Goal: Complete application form

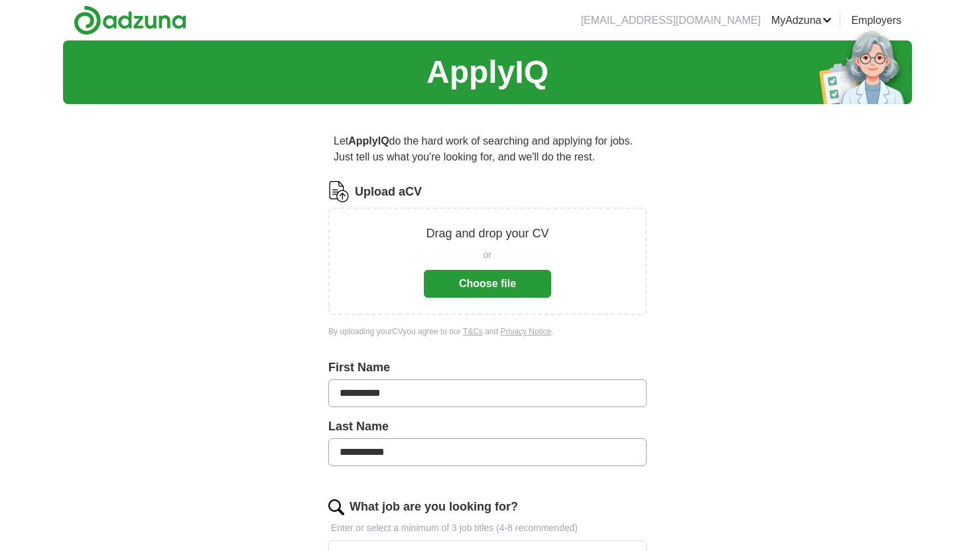
click at [483, 284] on button "Choose file" at bounding box center [487, 284] width 127 height 28
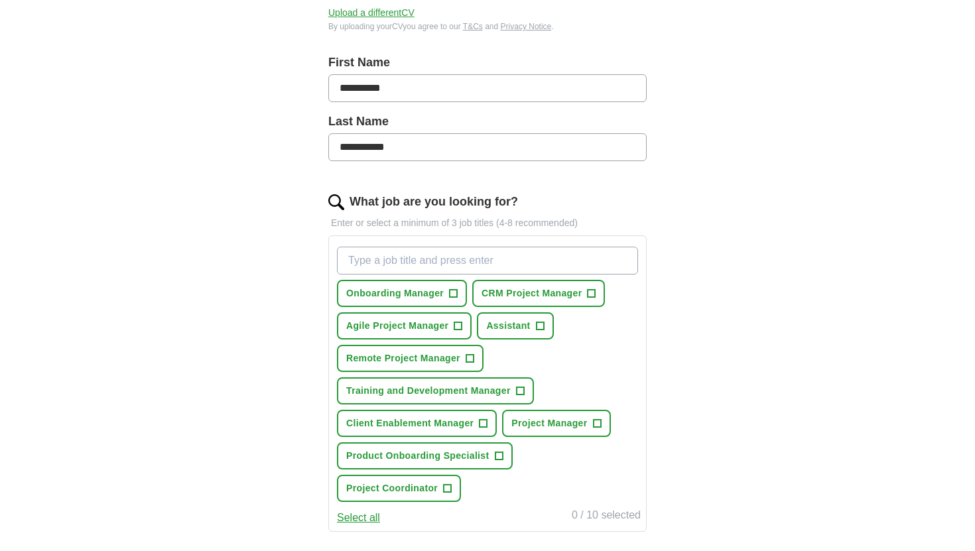
scroll to position [263, 0]
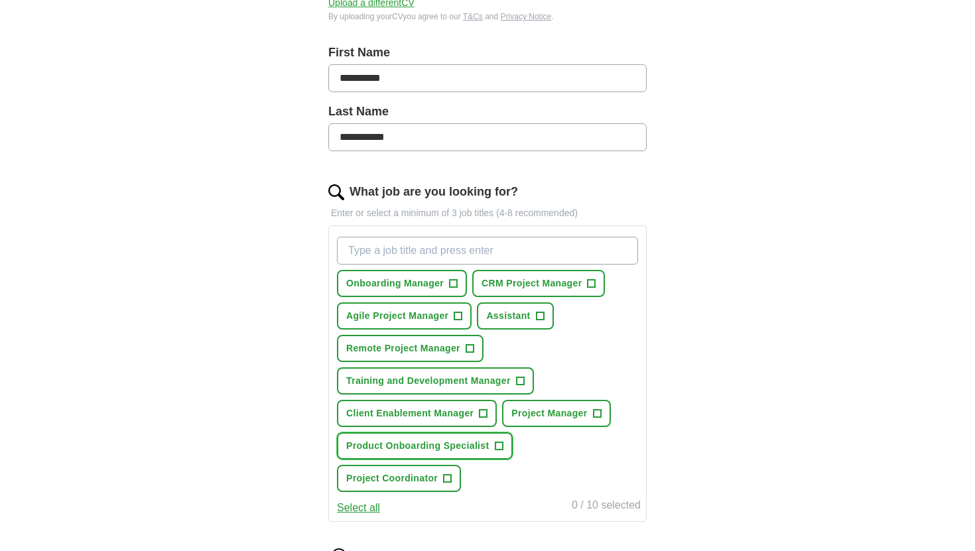
click at [497, 442] on span "+" at bounding box center [499, 446] width 8 height 11
click at [403, 246] on input "What job are you looking for?" at bounding box center [487, 251] width 301 height 28
type input "Д"
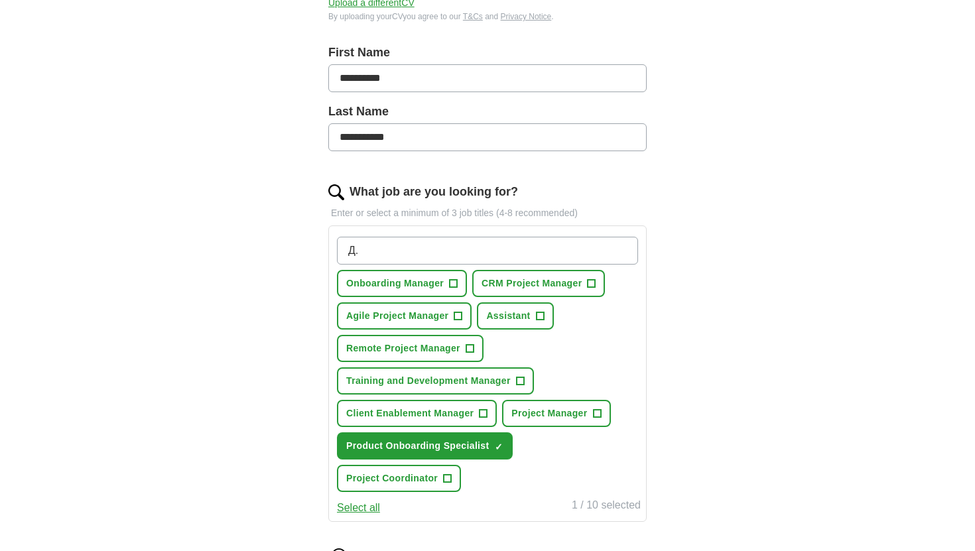
type input "Д"
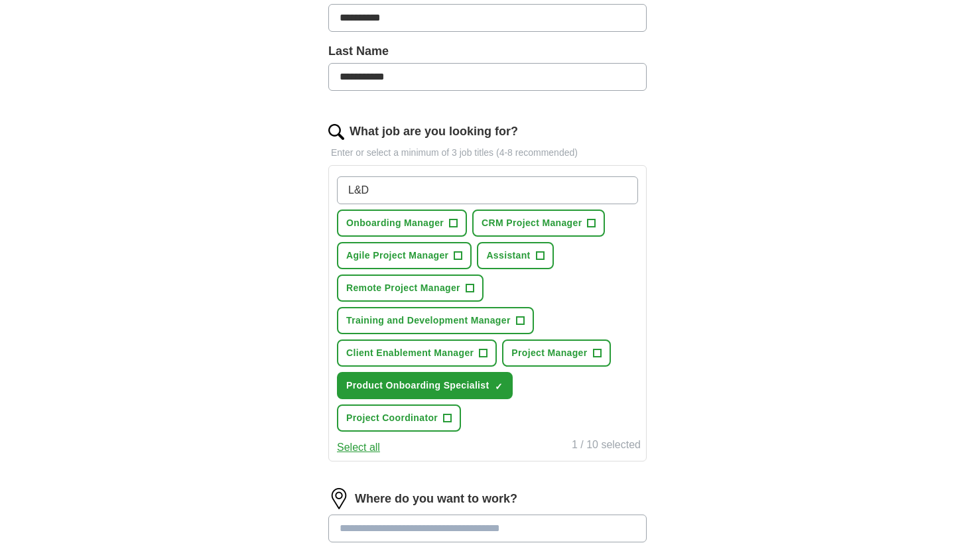
scroll to position [318, 0]
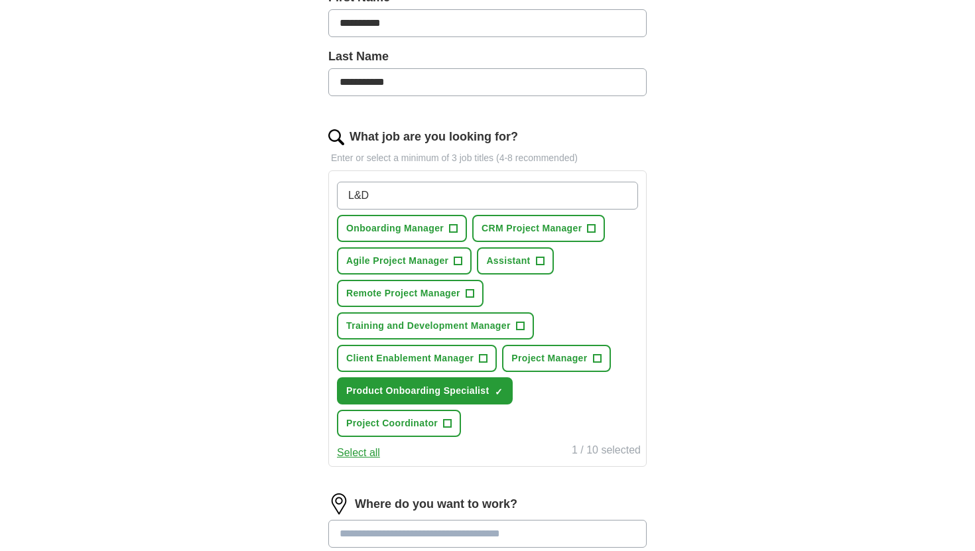
type input "L&D"
click at [411, 198] on input "L&D" at bounding box center [487, 196] width 301 height 28
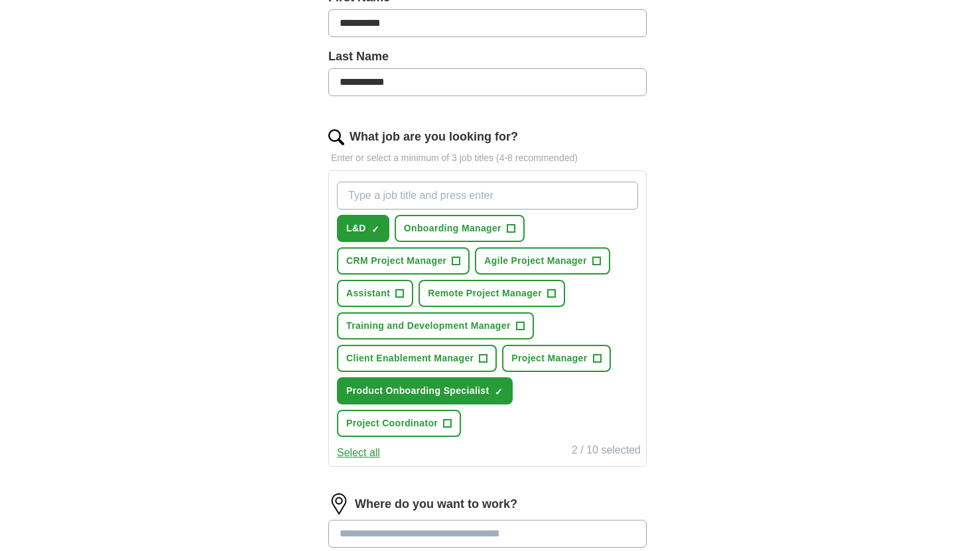
click at [367, 197] on input "What job are you looking for?" at bounding box center [487, 196] width 301 height 28
type input "Learning & Development"
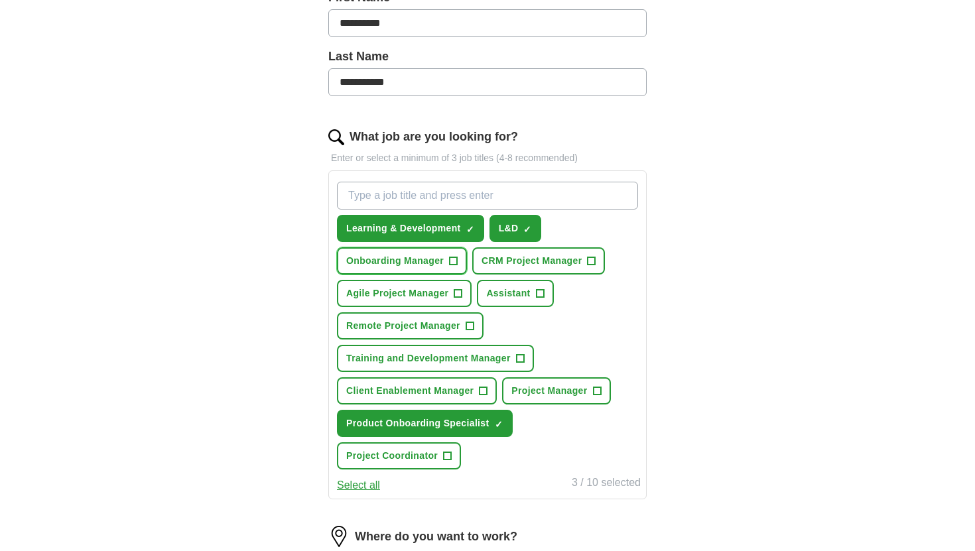
click at [456, 261] on span "+" at bounding box center [454, 261] width 8 height 11
click at [389, 192] on input "What job are you looking for?" at bounding box center [487, 196] width 301 height 28
type input "Product trainer"
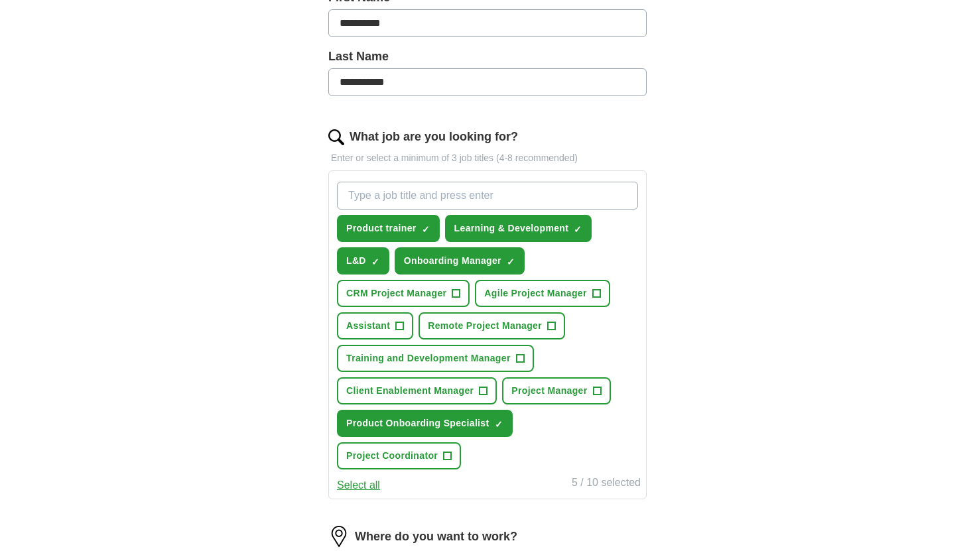
click at [402, 199] on input "What job are you looking for?" at bounding box center [487, 196] width 301 height 28
type input "L&D coordinator"
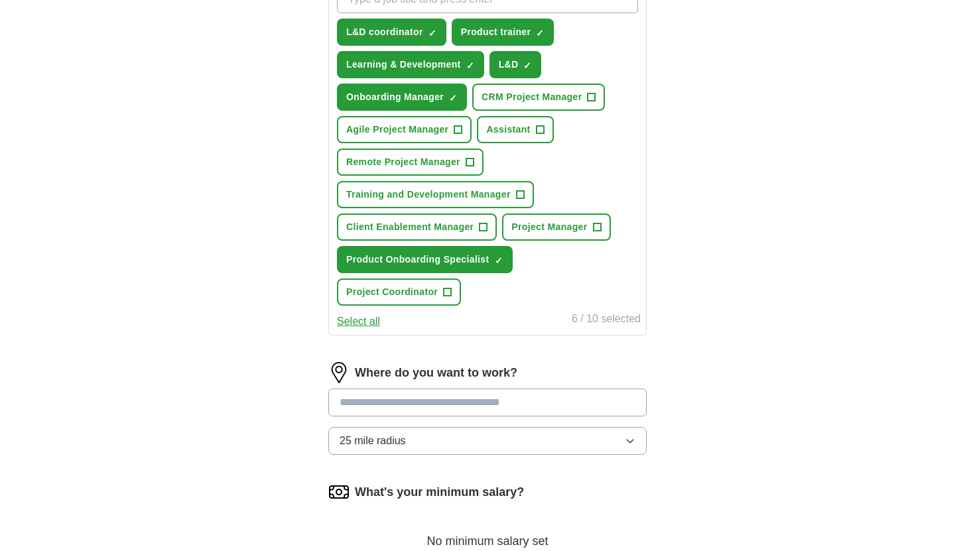
scroll to position [529, 0]
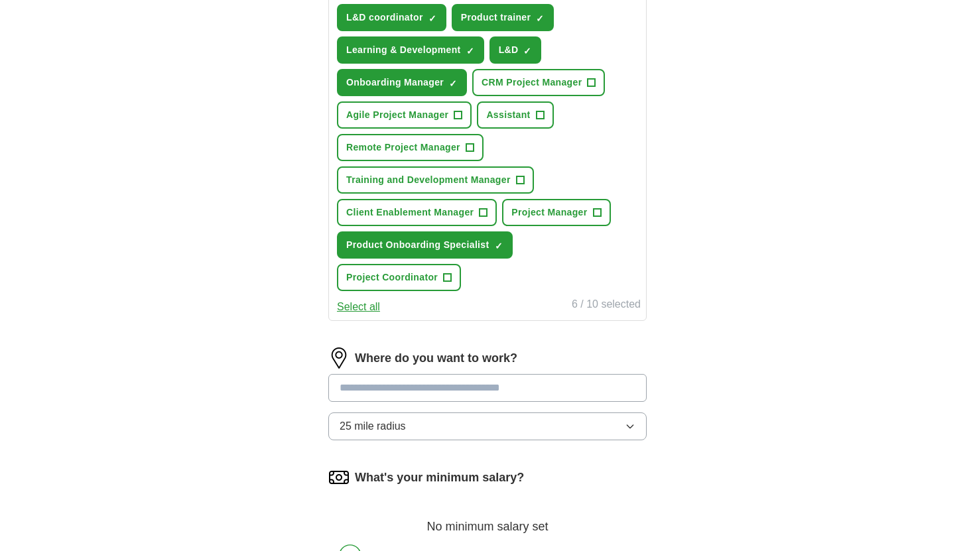
click at [389, 387] on input at bounding box center [487, 388] width 318 height 28
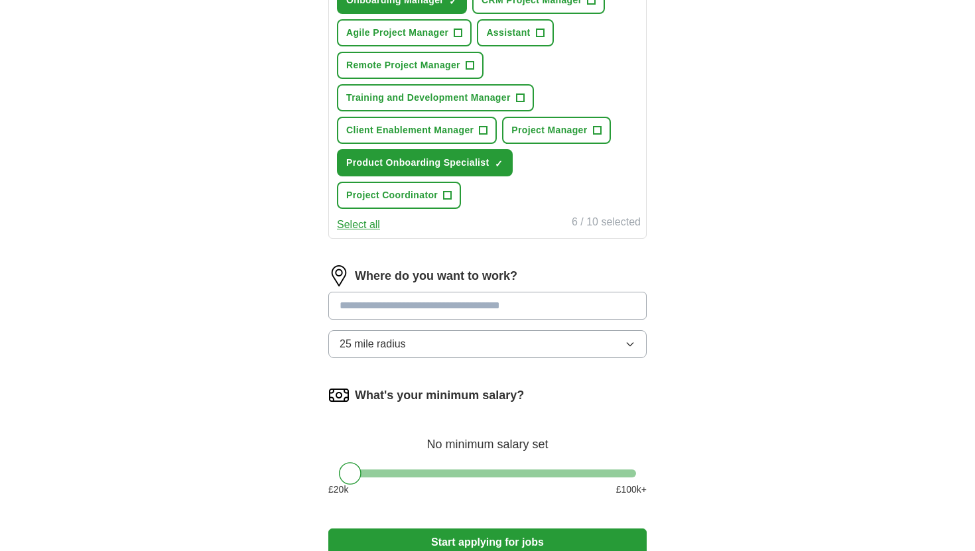
scroll to position [619, 0]
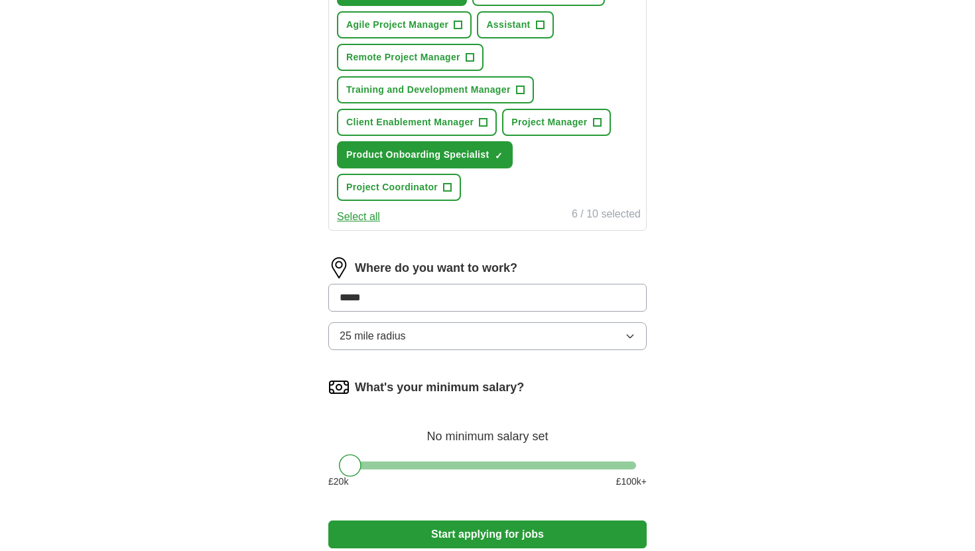
type input "******"
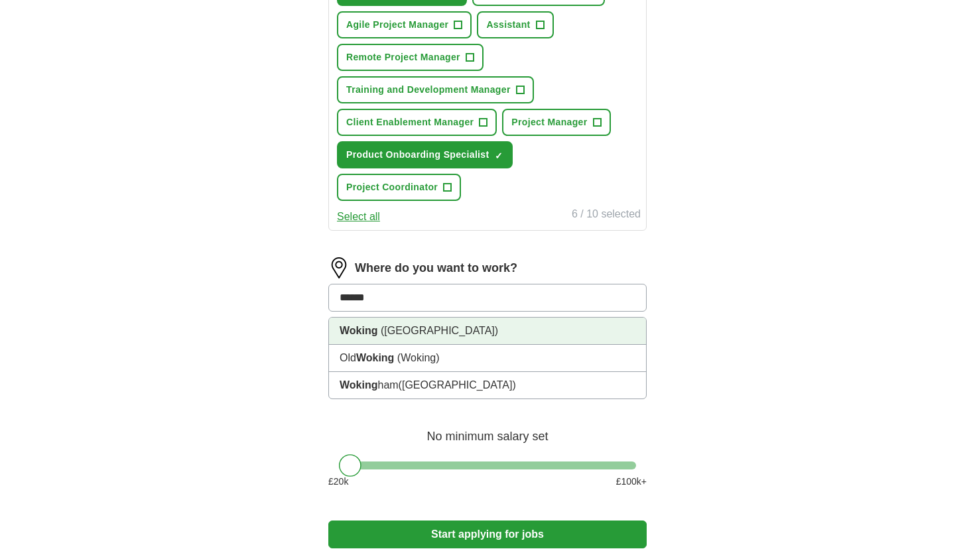
click at [410, 335] on span "([GEOGRAPHIC_DATA])" at bounding box center [439, 330] width 117 height 11
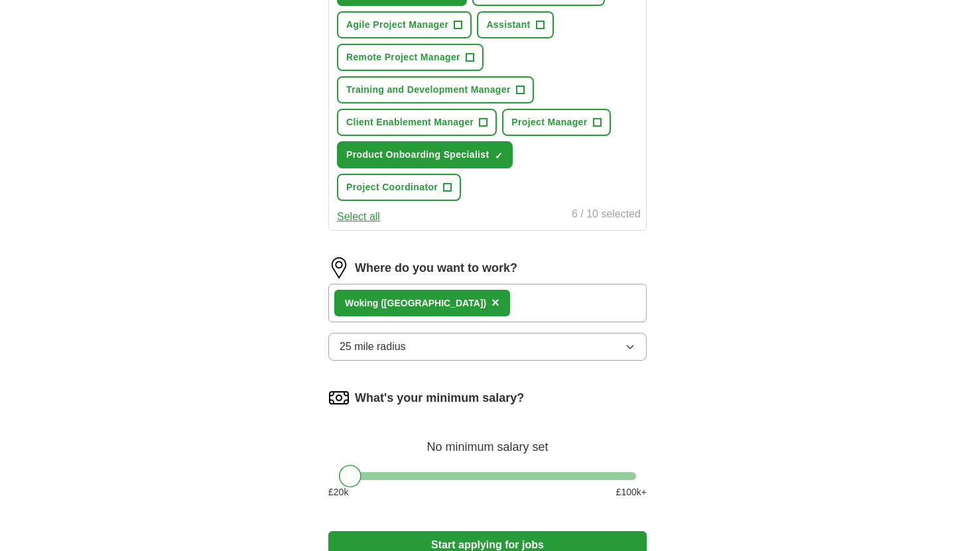
click at [425, 352] on button "25 mile radius" at bounding box center [487, 347] width 318 height 28
click at [753, 324] on div "**********" at bounding box center [487, 8] width 849 height 1173
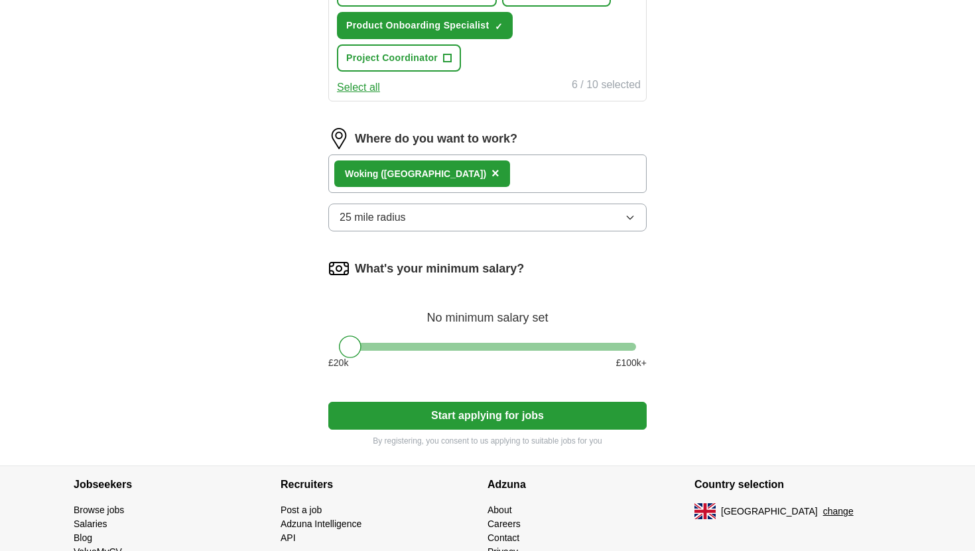
scroll to position [763, 0]
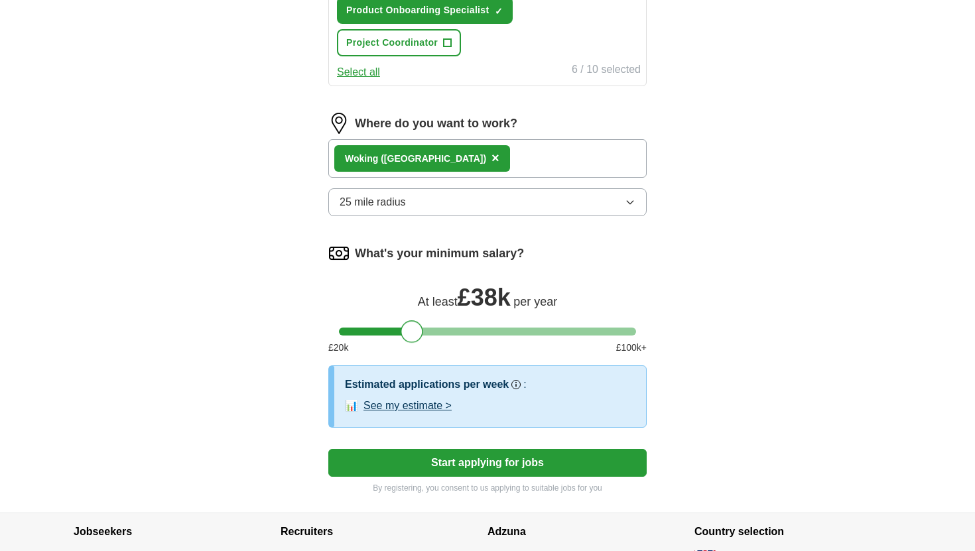
drag, startPoint x: 354, startPoint y: 332, endPoint x: 415, endPoint y: 333, distance: 61.0
click at [415, 333] on div at bounding box center [412, 331] width 23 height 23
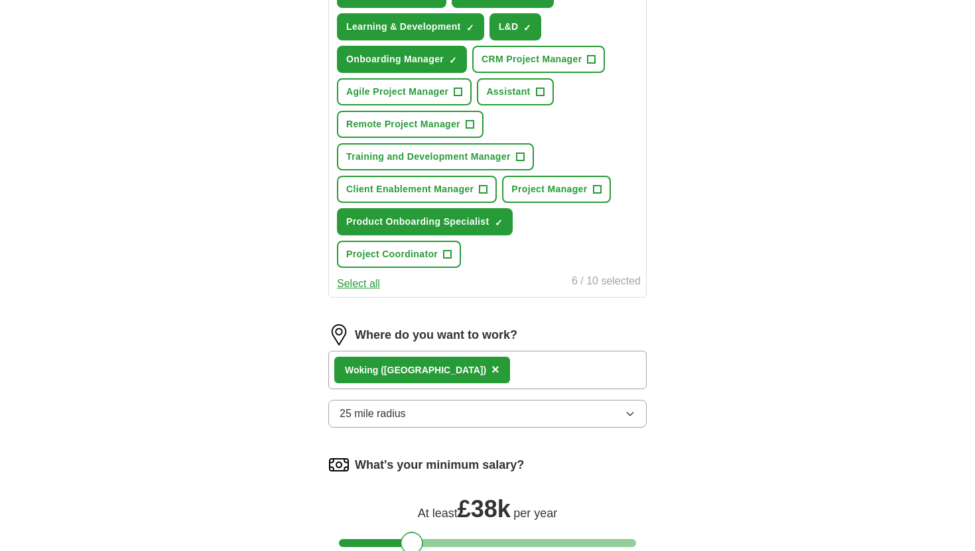
scroll to position [539, 0]
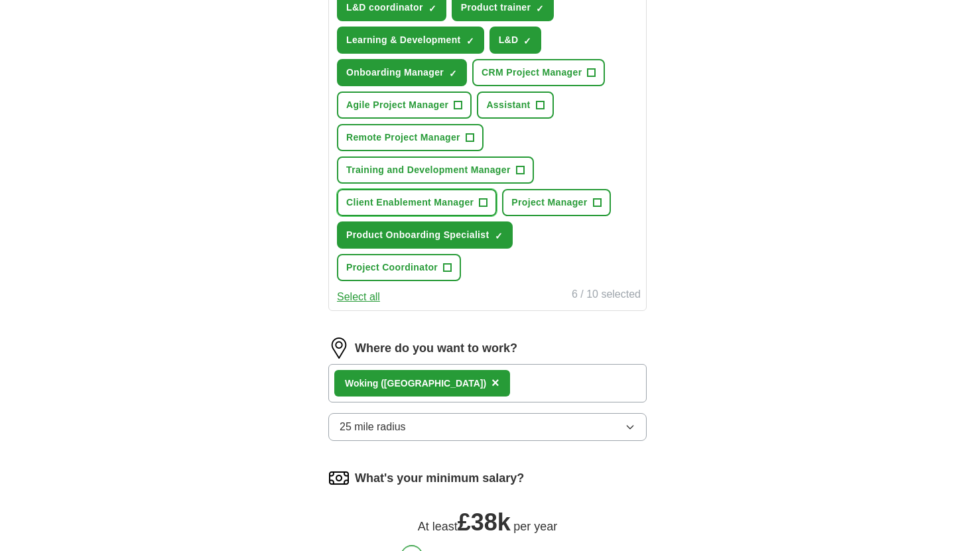
click at [482, 200] on span "+" at bounding box center [484, 203] width 8 height 11
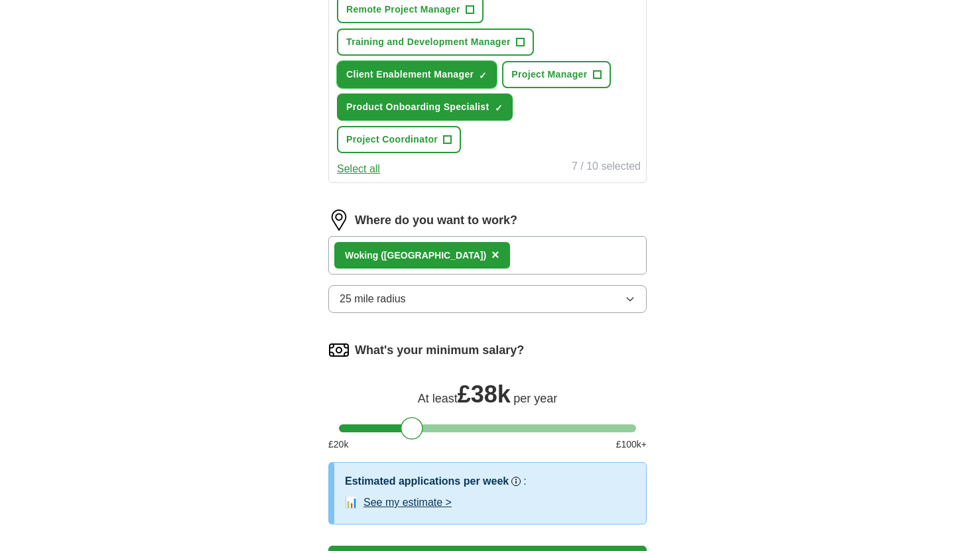
scroll to position [873, 0]
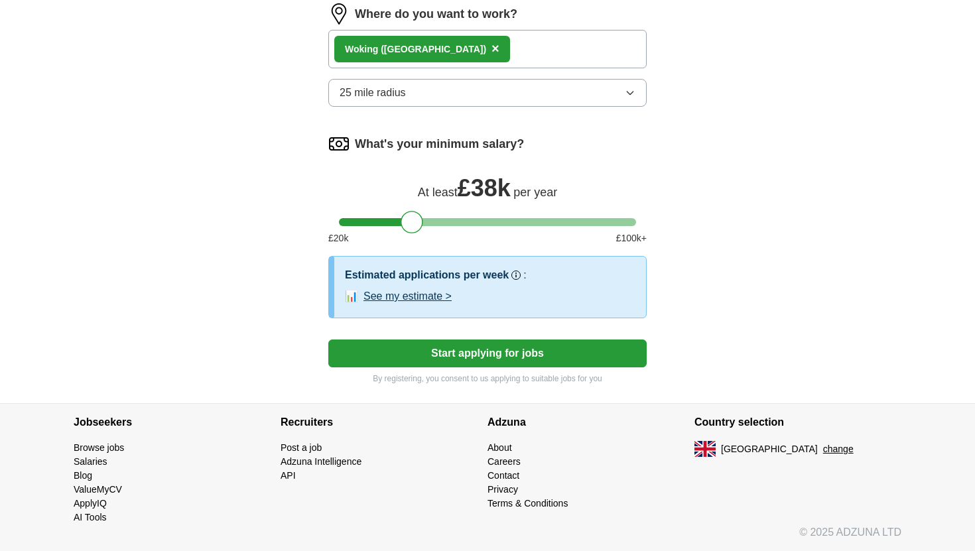
click at [461, 353] on button "Start applying for jobs" at bounding box center [487, 354] width 318 height 28
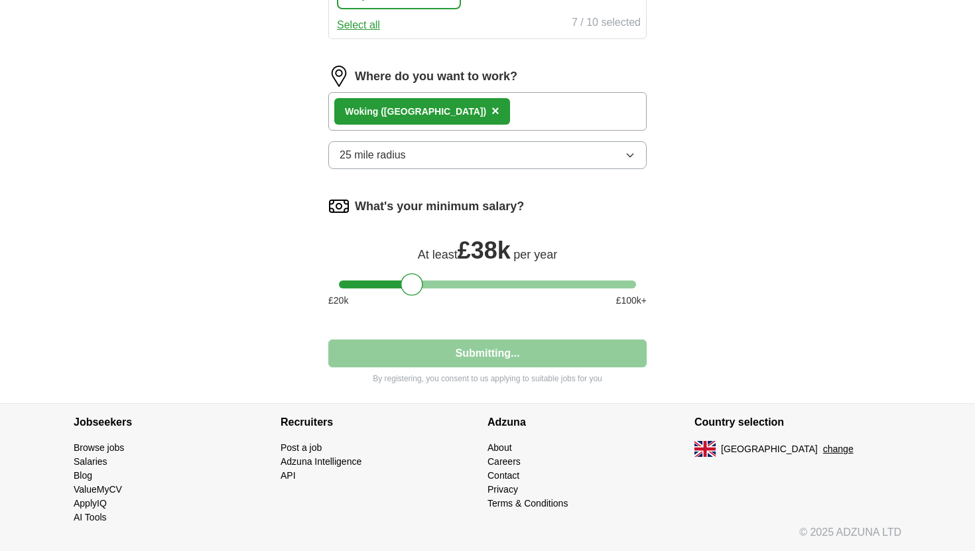
scroll to position [811, 0]
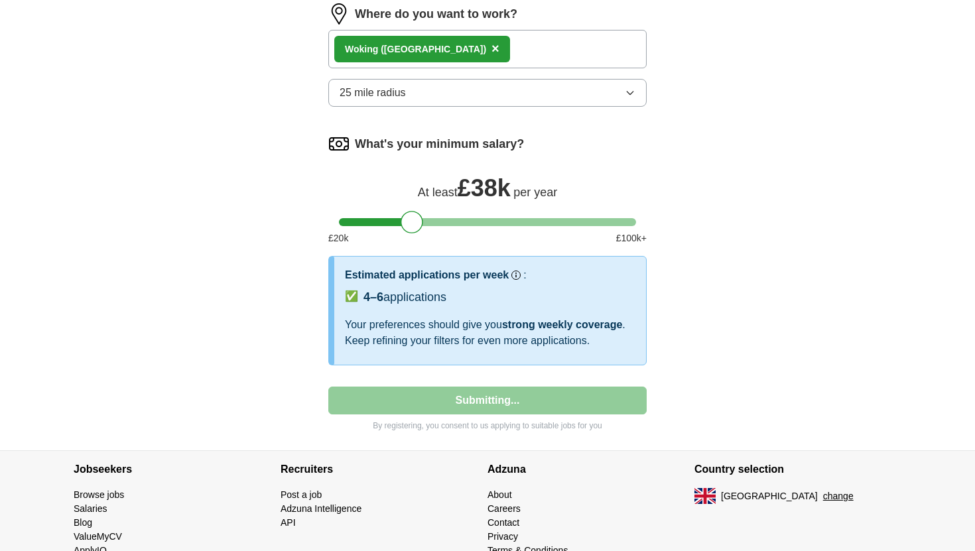
select select "**"
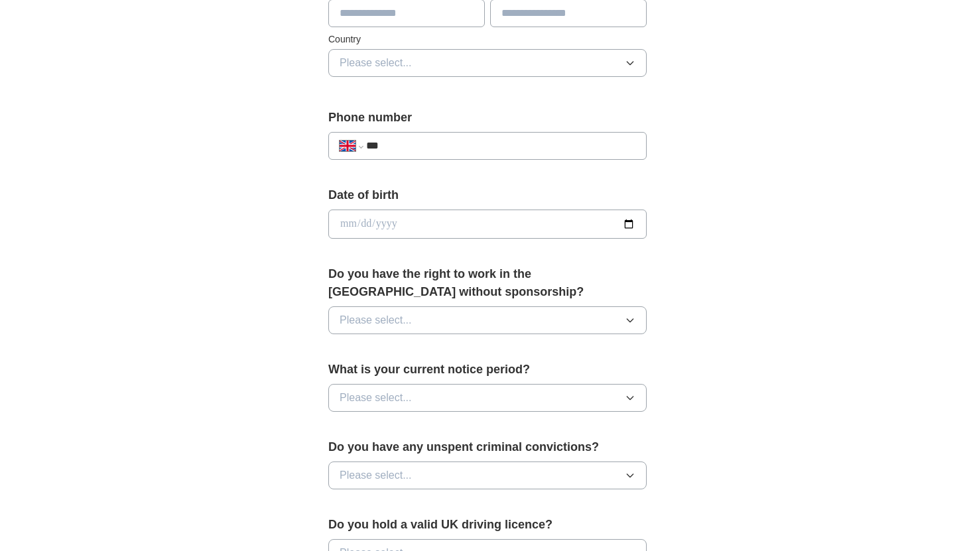
scroll to position [438, 0]
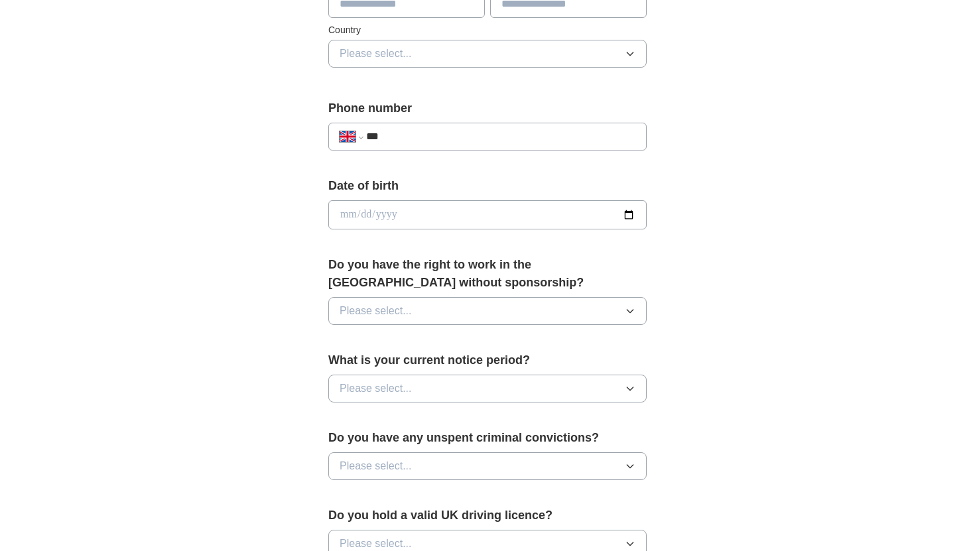
click at [466, 320] on button "Please select..." at bounding box center [487, 311] width 318 height 28
click at [462, 347] on div "Yes" at bounding box center [488, 342] width 296 height 16
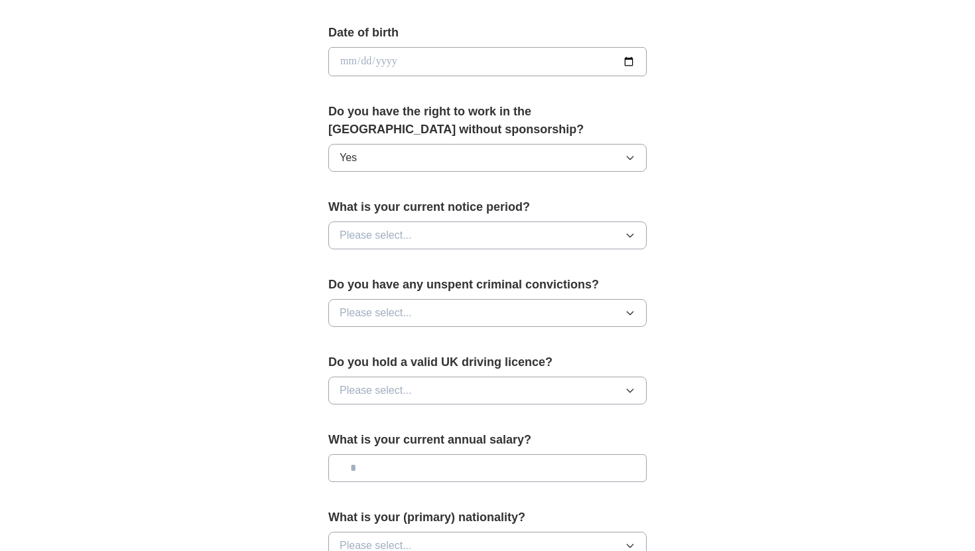
scroll to position [592, 0]
click at [412, 393] on button "Please select..." at bounding box center [487, 390] width 318 height 28
click at [405, 448] on div "No" at bounding box center [488, 448] width 296 height 16
click at [400, 472] on input "text" at bounding box center [487, 468] width 318 height 28
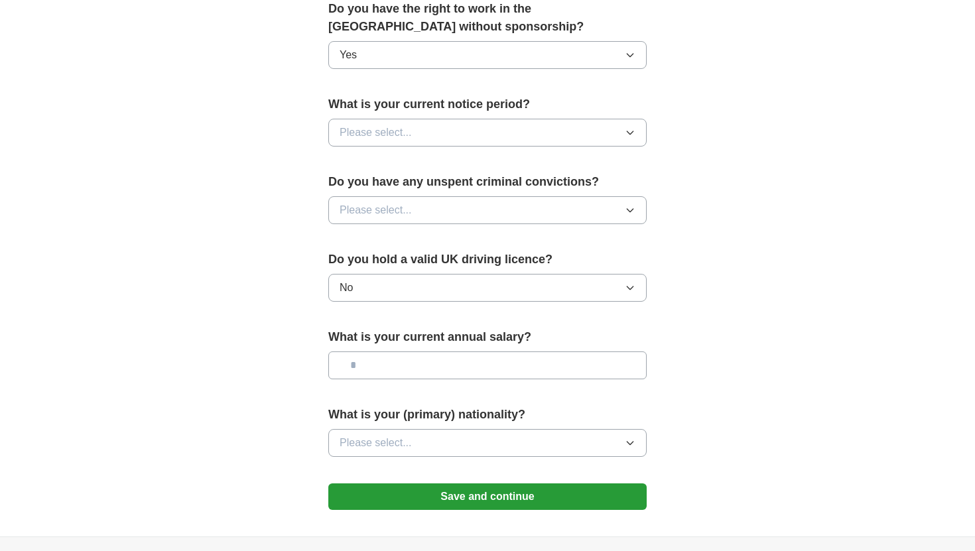
scroll to position [702, 0]
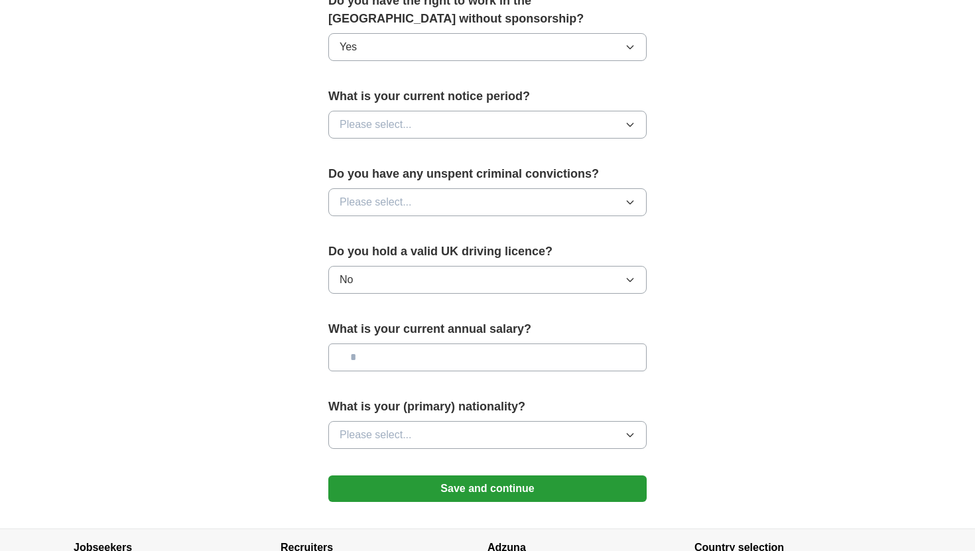
click at [412, 436] on button "Please select..." at bounding box center [487, 435] width 318 height 28
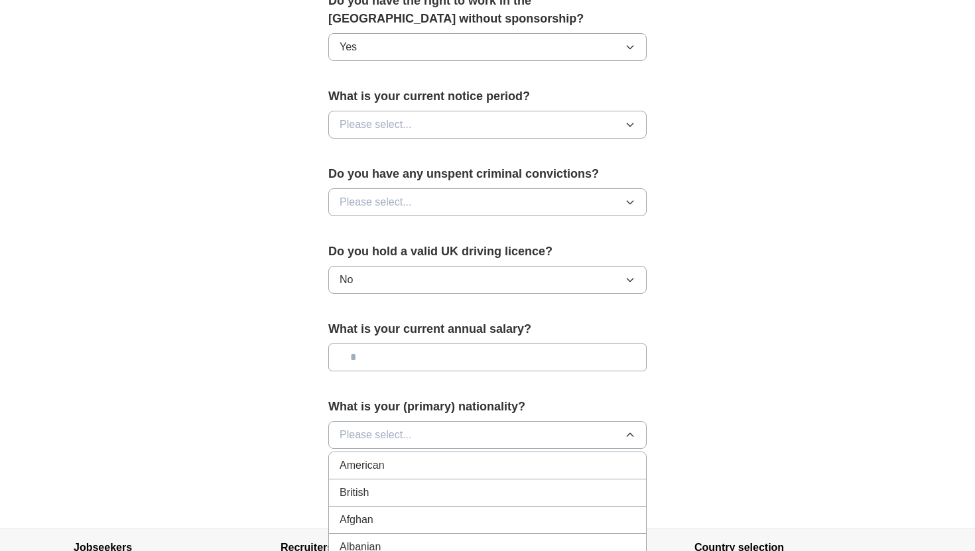
click at [412, 433] on button "Please select..." at bounding box center [487, 435] width 318 height 28
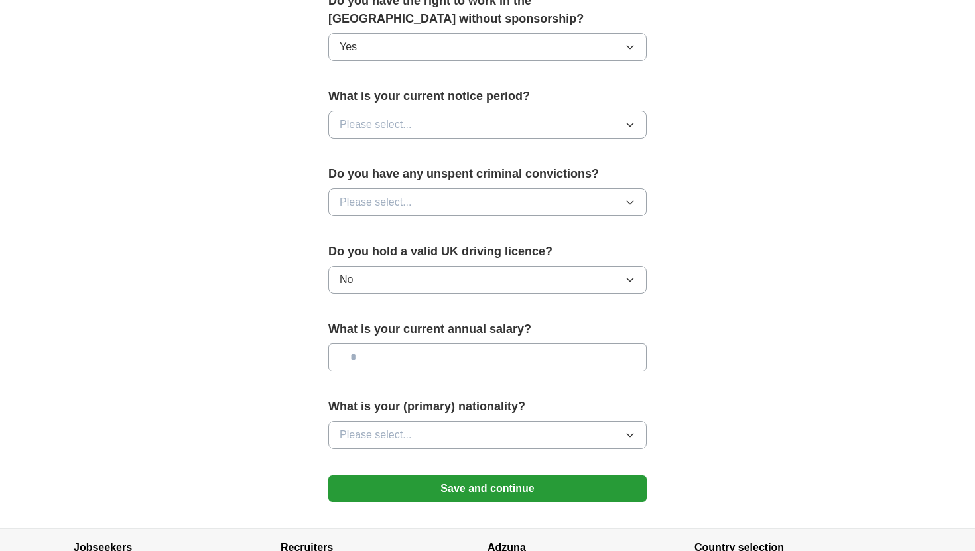
click at [412, 433] on button "Please select..." at bounding box center [487, 435] width 318 height 28
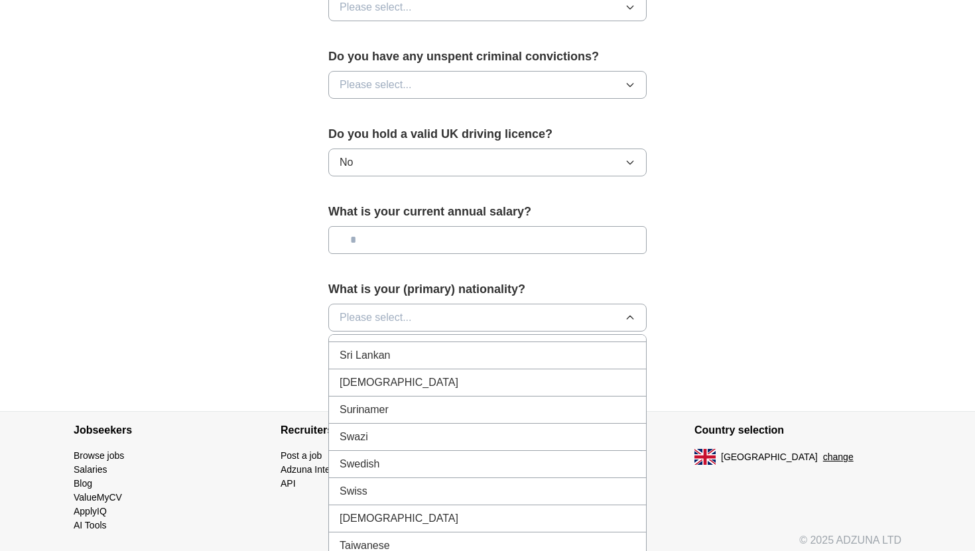
scroll to position [4985, 0]
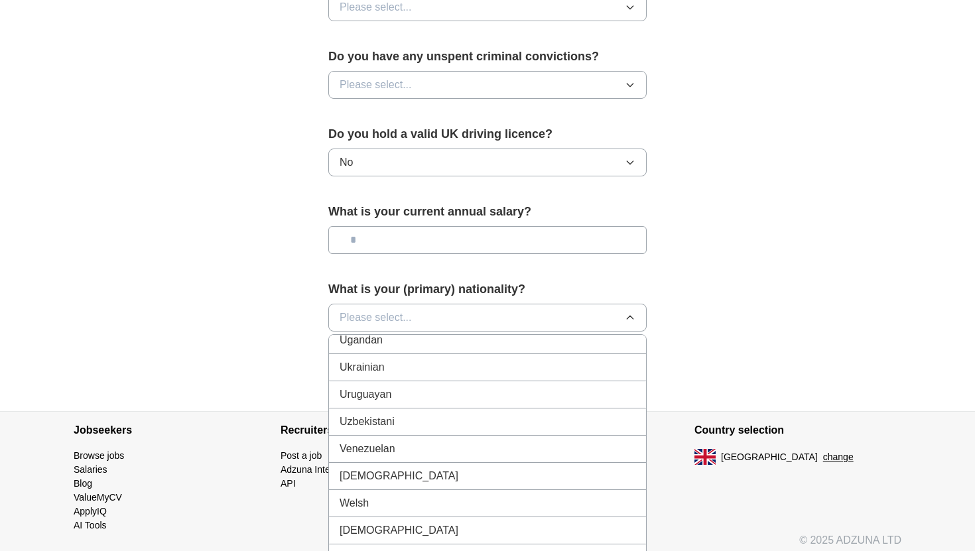
click at [384, 374] on span "Ukrainian" at bounding box center [362, 368] width 45 height 16
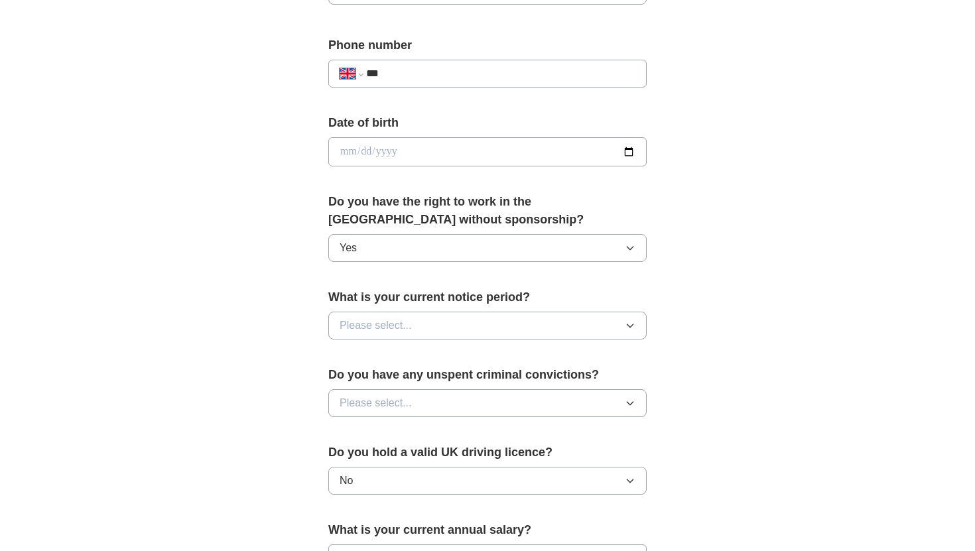
scroll to position [485, 0]
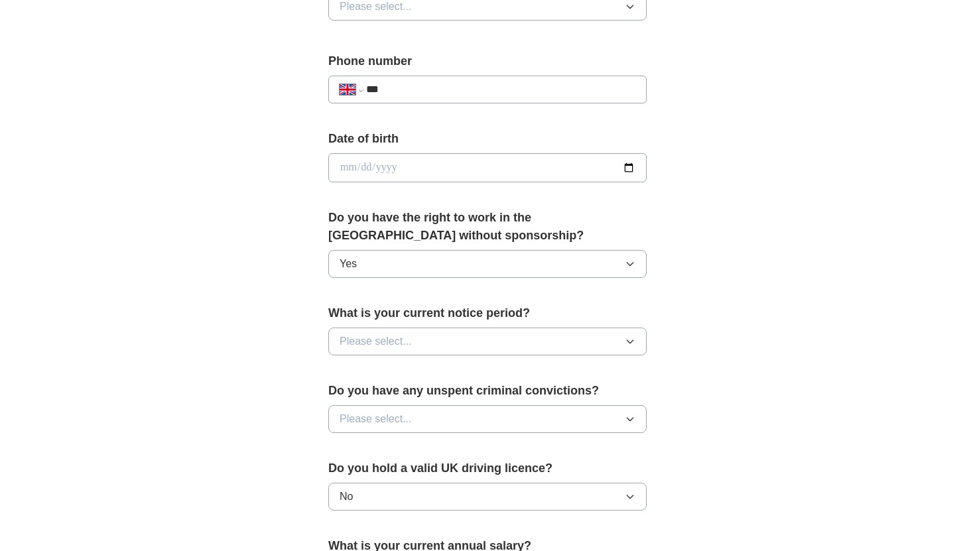
click at [384, 416] on span "Please select..." at bounding box center [376, 419] width 72 height 16
click at [383, 478] on div "No" at bounding box center [488, 477] width 296 height 16
click at [431, 356] on div "What is your current notice period? Please select..." at bounding box center [487, 335] width 318 height 62
click at [406, 342] on span "Please select..." at bounding box center [376, 342] width 72 height 16
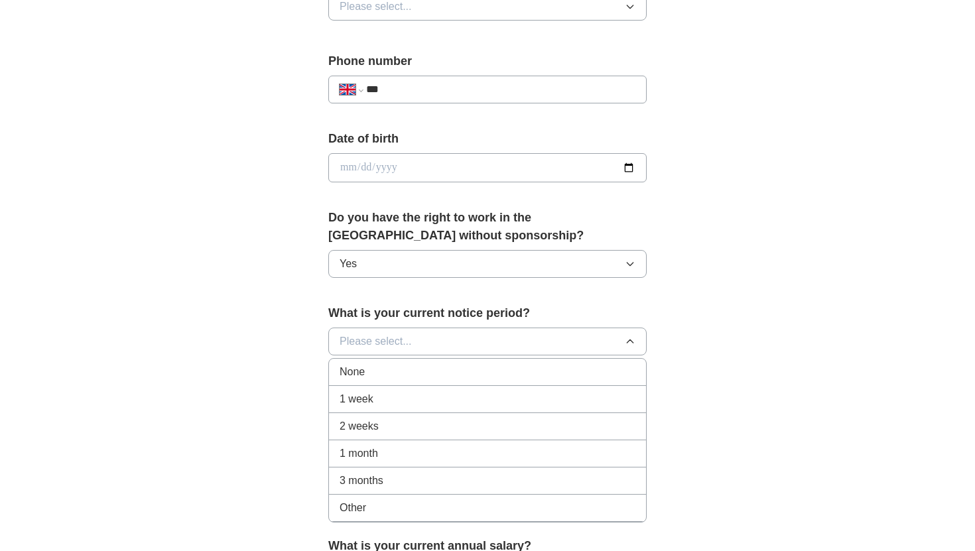
click at [391, 426] on div "2 weeks" at bounding box center [488, 427] width 296 height 16
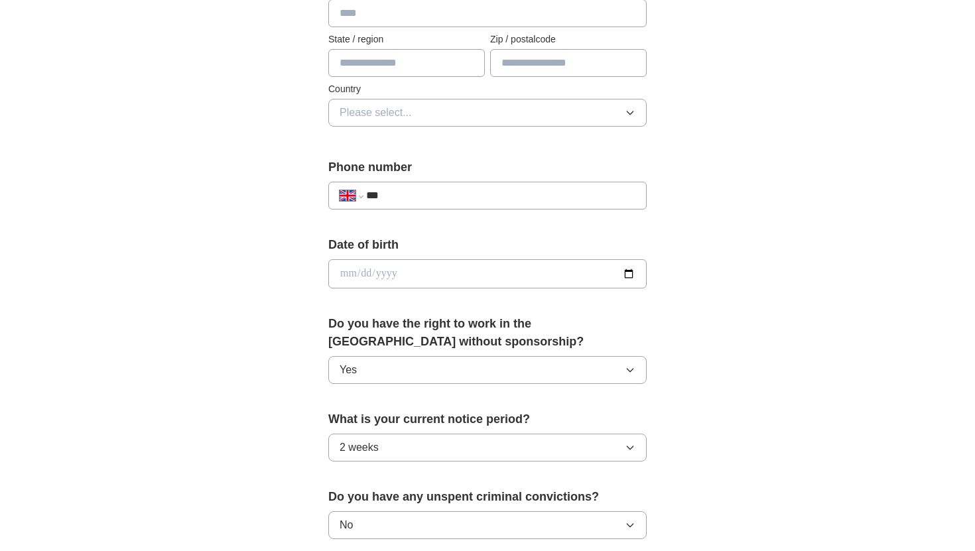
scroll to position [377, 0]
click at [365, 281] on input "date" at bounding box center [487, 275] width 318 height 29
click at [346, 277] on input "date" at bounding box center [487, 275] width 318 height 29
type input "**********"
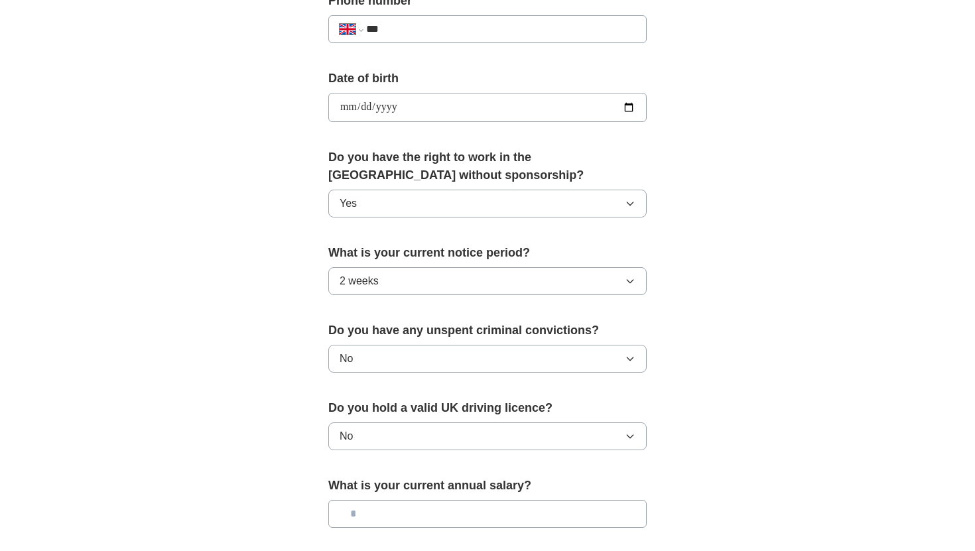
scroll to position [363, 0]
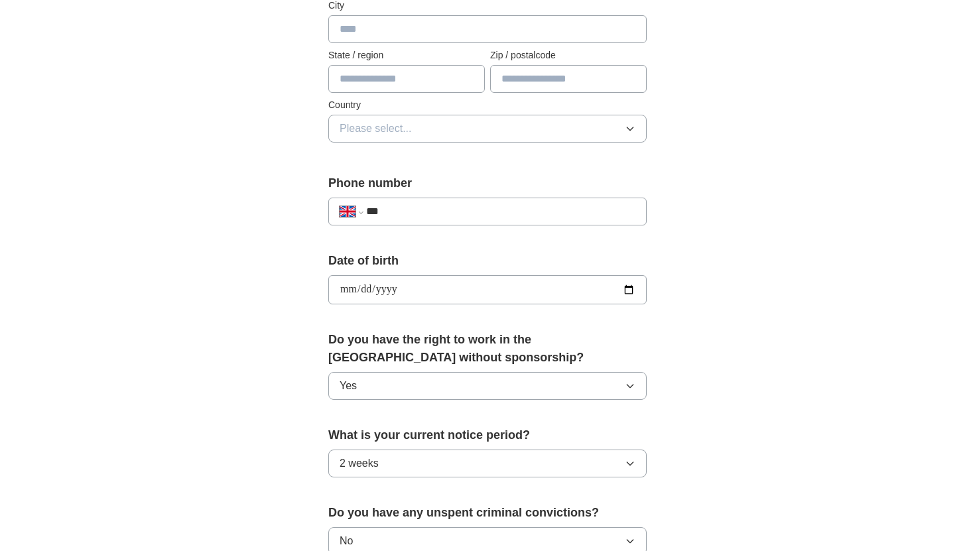
click at [407, 213] on input "***" at bounding box center [500, 212] width 269 height 16
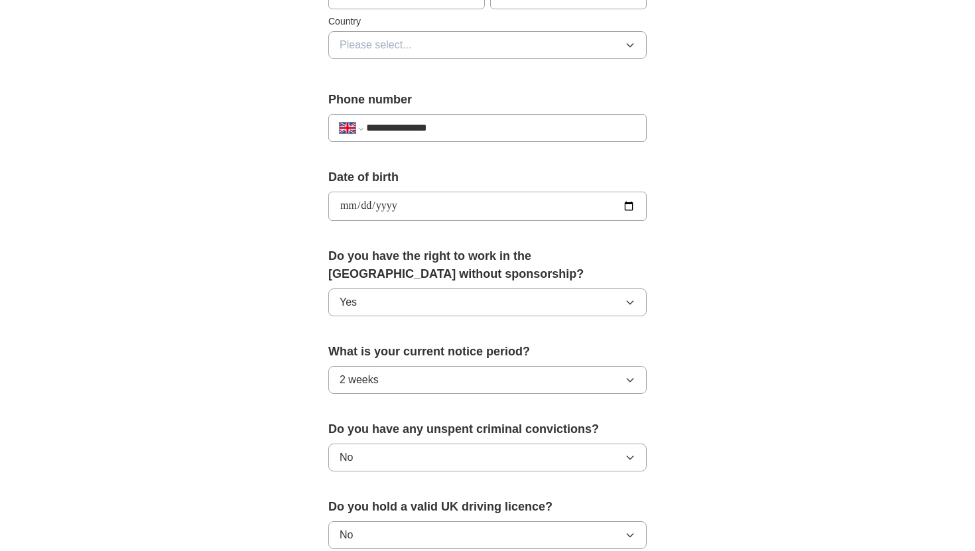
scroll to position [277, 0]
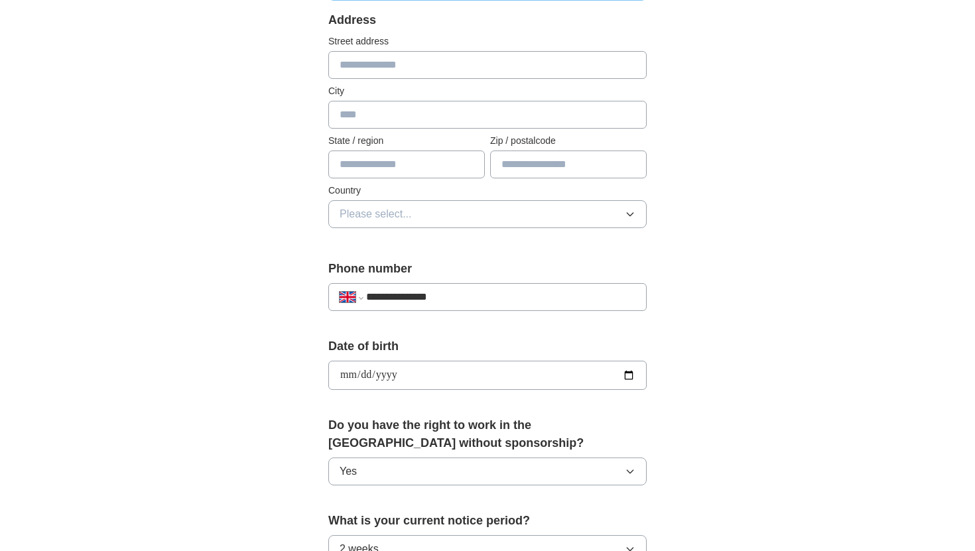
type input "**********"
click at [446, 377] on input "**********" at bounding box center [487, 375] width 318 height 29
click at [446, 376] on input "date" at bounding box center [487, 375] width 318 height 29
click at [366, 377] on input "date" at bounding box center [487, 375] width 318 height 29
click at [387, 377] on input "date" at bounding box center [487, 375] width 318 height 29
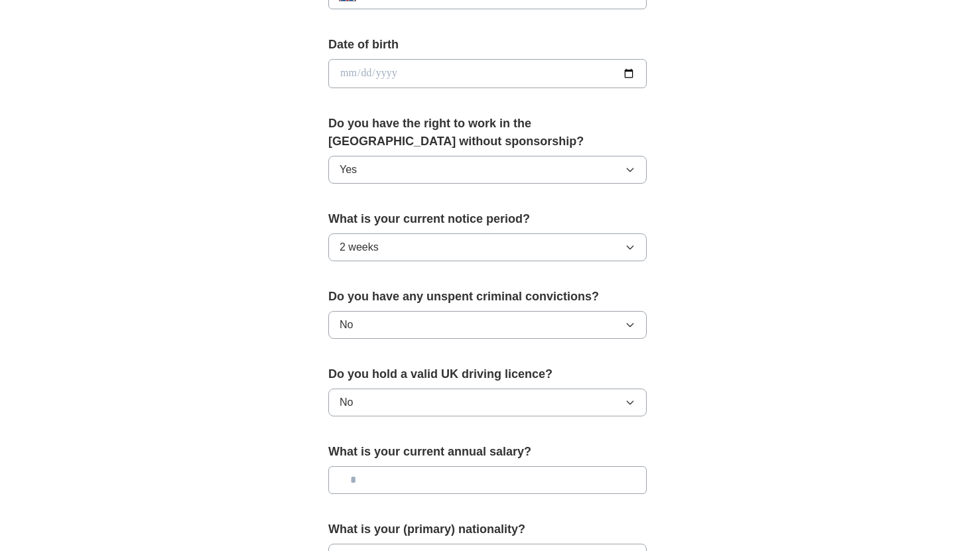
scroll to position [734, 0]
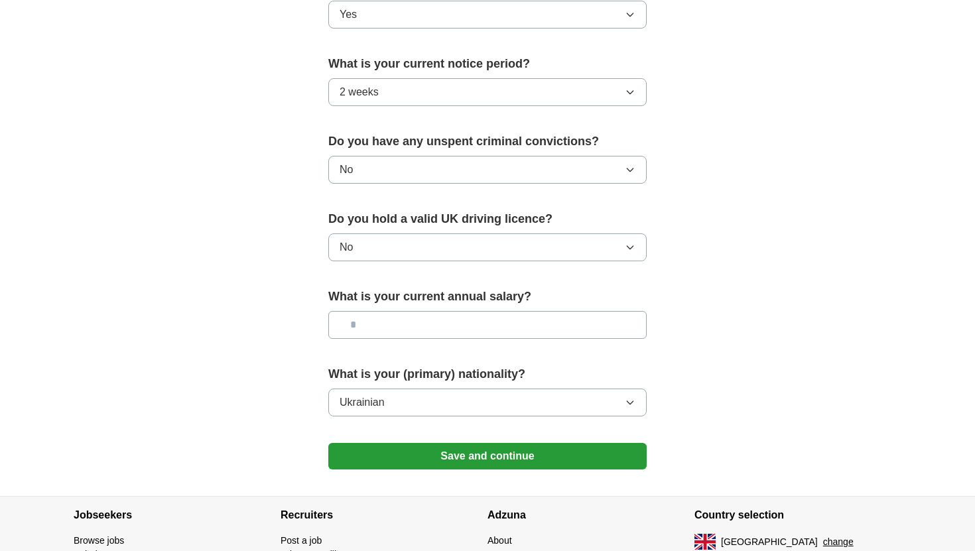
click at [421, 460] on button "Save and continue" at bounding box center [487, 456] width 318 height 27
